Goal: Task Accomplishment & Management: Use online tool/utility

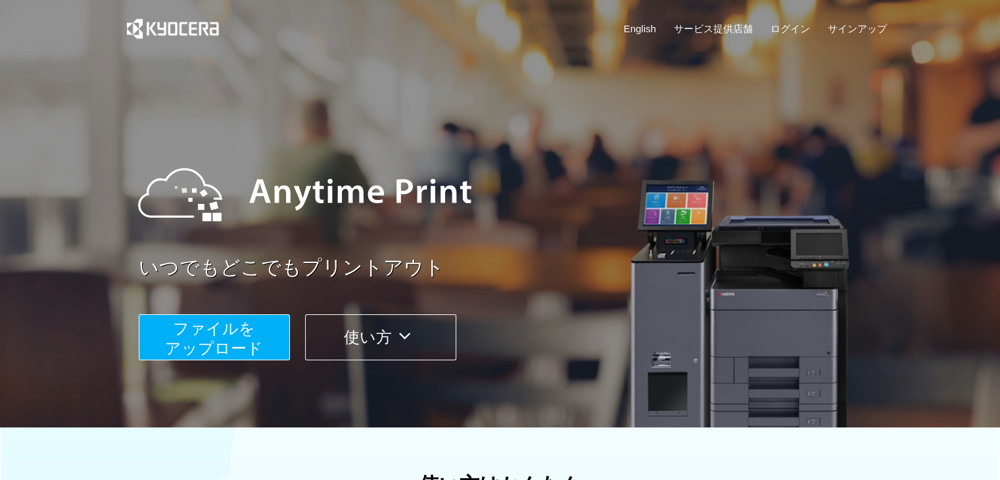
click at [224, 335] on span "ファイルを ​​アップロード" at bounding box center [214, 337] width 98 height 37
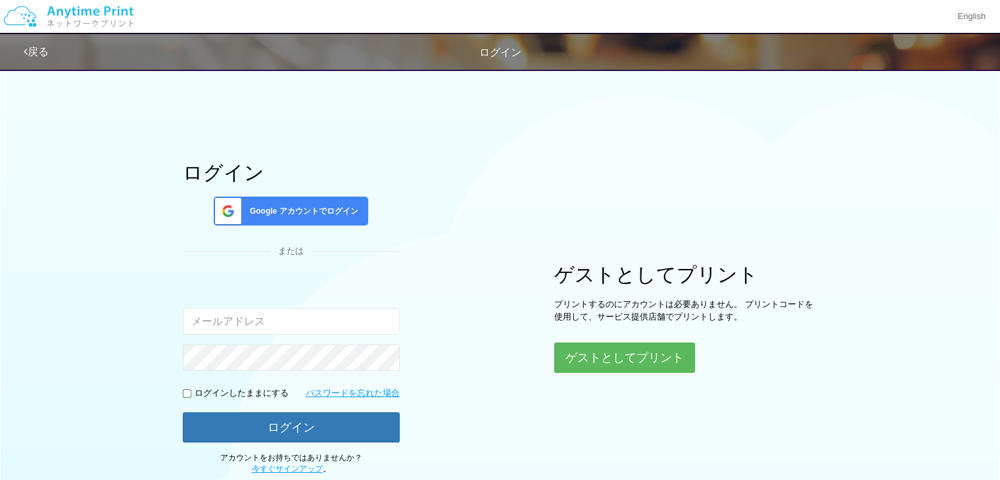
click at [639, 337] on div "ゲストとしてプリント プリントするのにアカウントは必要ありません。 プリントコードを使用して、サービス提供店舗でプリントします。 ゲストとしてプリント" at bounding box center [685, 318] width 263 height 109
click at [624, 358] on button "ゲストとしてプリント" at bounding box center [623, 357] width 139 height 29
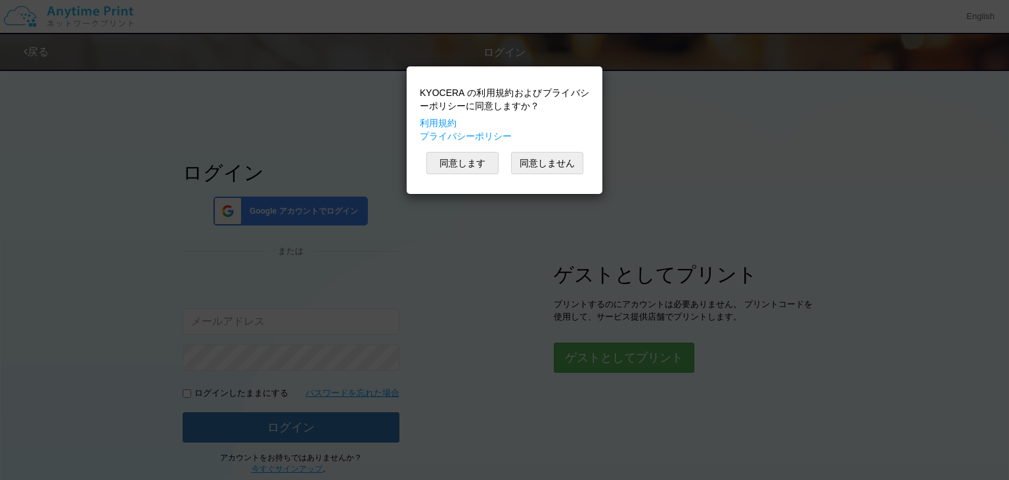
click at [468, 145] on div "KYOCERA の利用規約およびプライバシーポリシーに同意しますか？ 利用規約 プライバシーポリシー 同意します 同意しません" at bounding box center [504, 130] width 183 height 114
click at [466, 156] on button "同意します" at bounding box center [463, 163] width 72 height 22
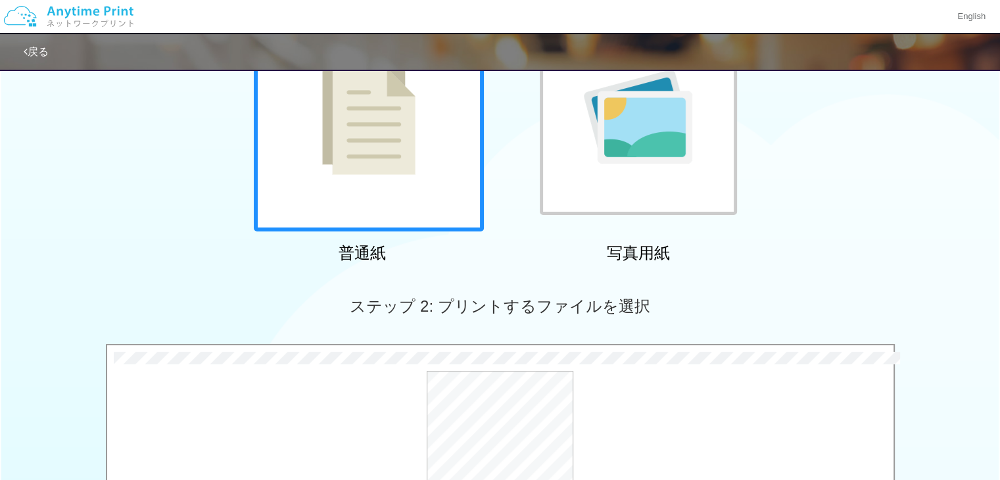
scroll to position [152, 0]
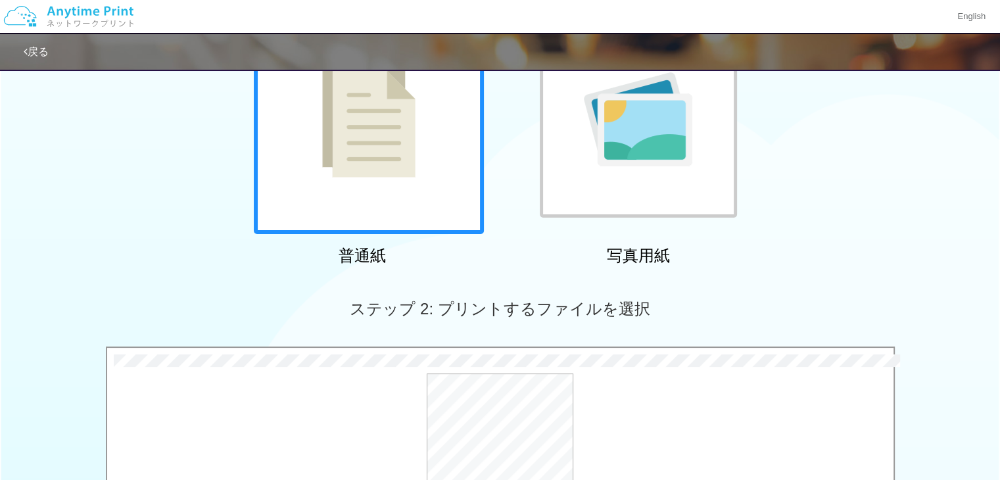
click at [871, 172] on div "普通紙 写真用紙" at bounding box center [500, 137] width 1000 height 267
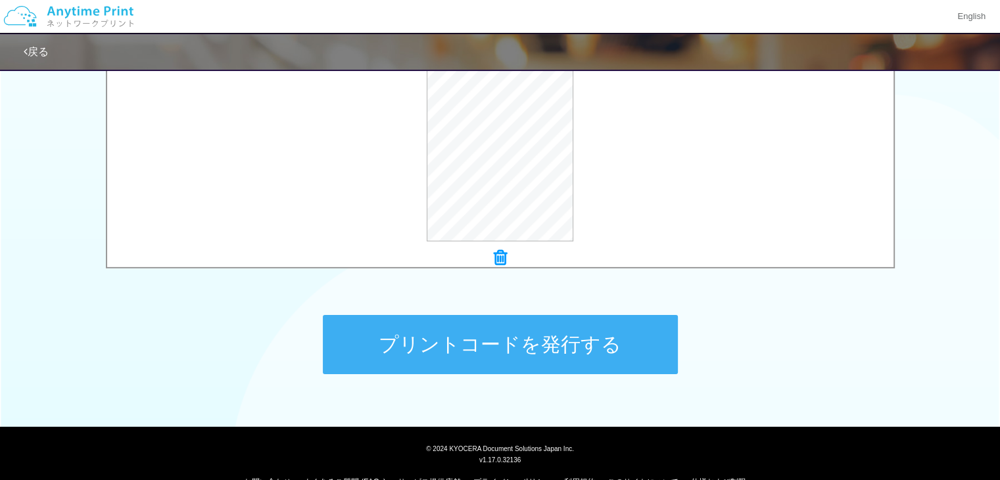
scroll to position [520, 0]
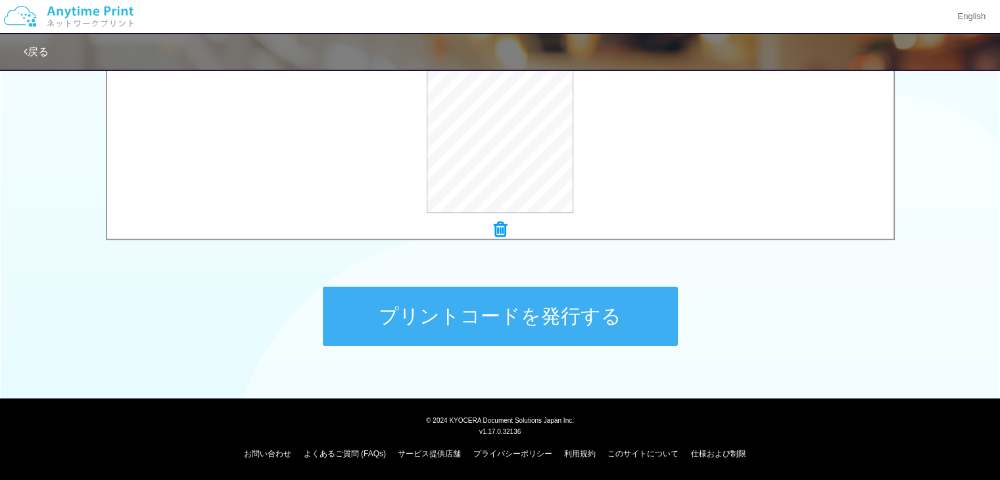
click at [620, 310] on button "プリントコードを発行する" at bounding box center [500, 316] width 355 height 59
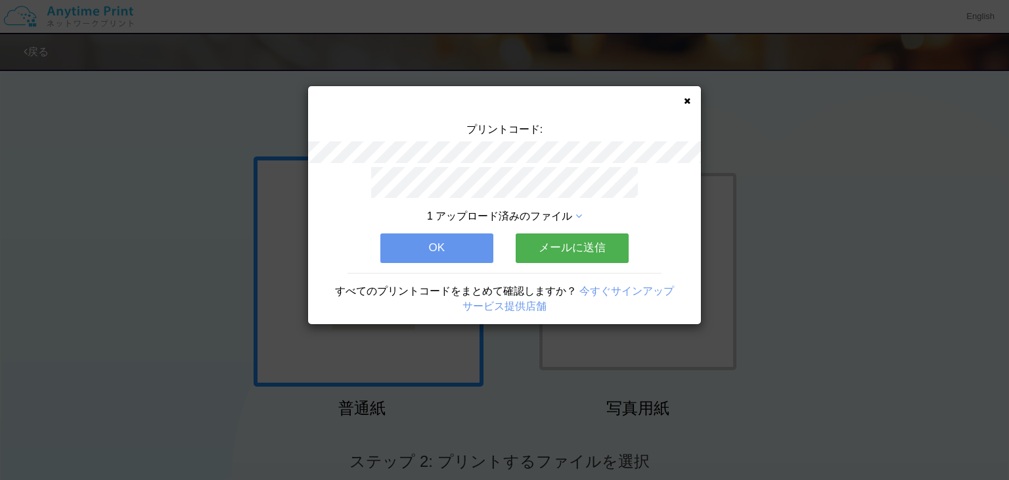
click at [685, 104] on icon at bounding box center [687, 101] width 7 height 9
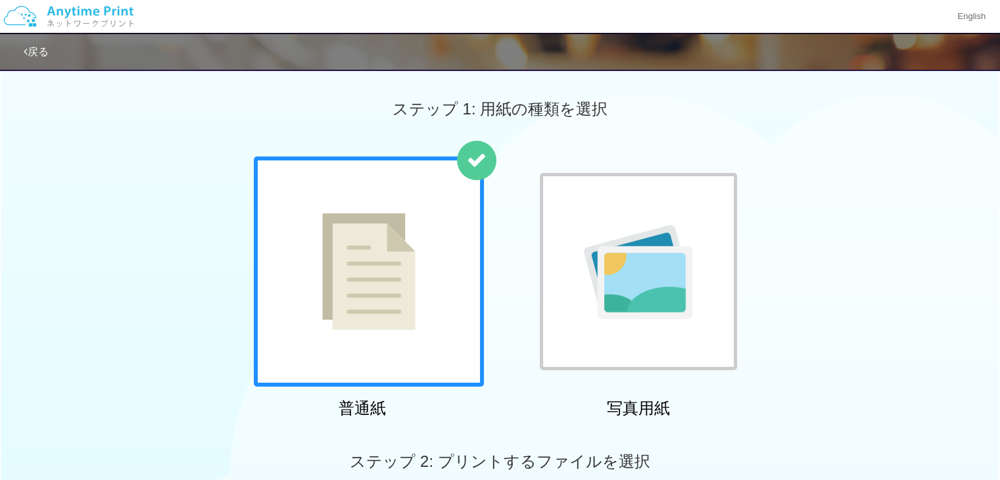
click at [81, 271] on div "普通紙 写真用紙" at bounding box center [500, 289] width 1000 height 267
